Goal: Information Seeking & Learning: Understand process/instructions

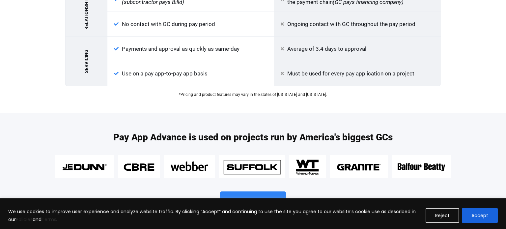
scroll to position [813, 0]
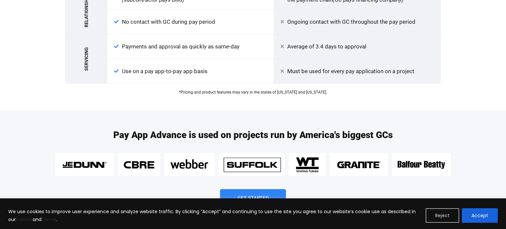
click at [433, 213] on button "Reject" at bounding box center [442, 215] width 34 height 14
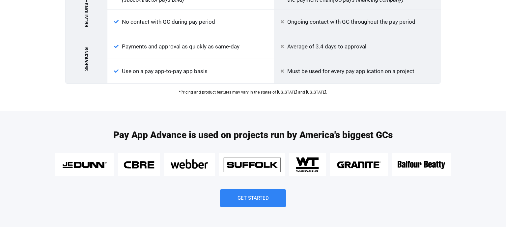
click at [323, 177] on div "Pay App Advance is used on projects run by America's biggest GCs Get Started" at bounding box center [252, 169] width 395 height 116
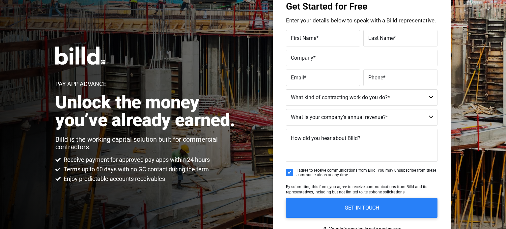
scroll to position [55, 0]
